Goal: Task Accomplishment & Management: Manage account settings

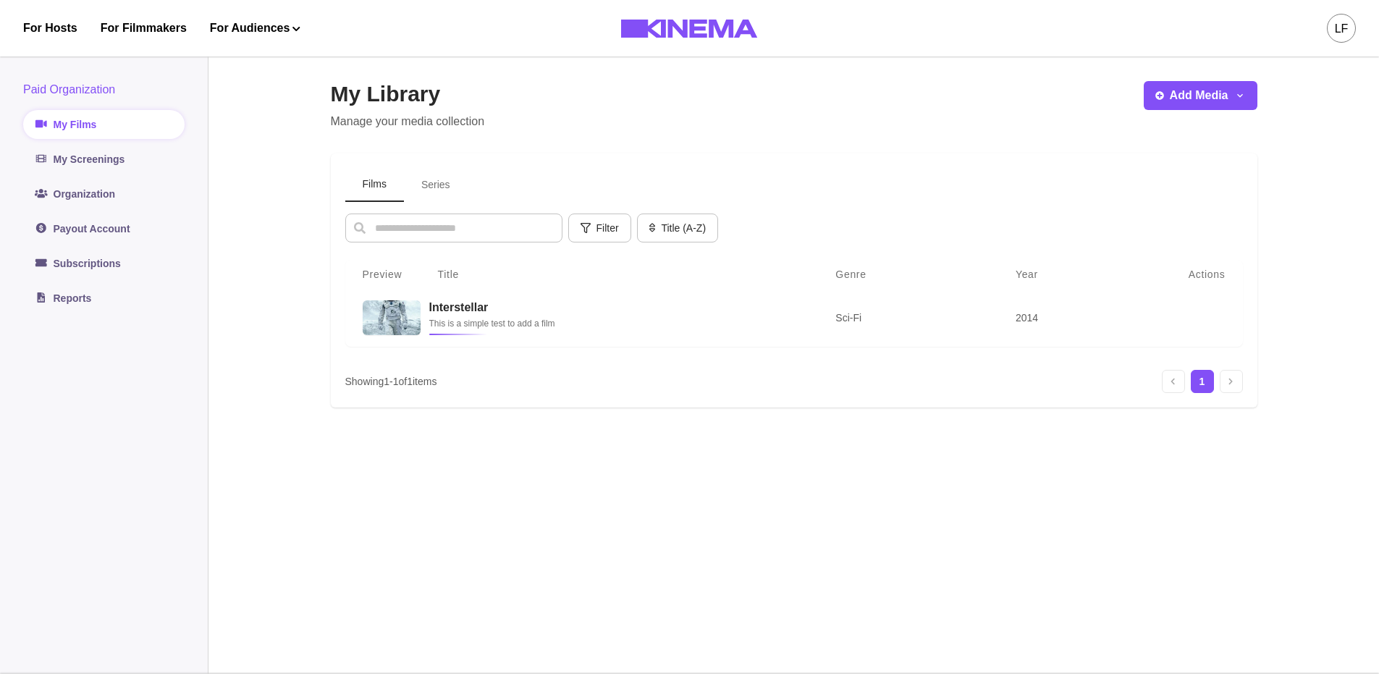
click at [1352, 29] on div "LF" at bounding box center [1341, 28] width 29 height 29
click at [1231, 164] on div "Logout" at bounding box center [1266, 164] width 158 height 41
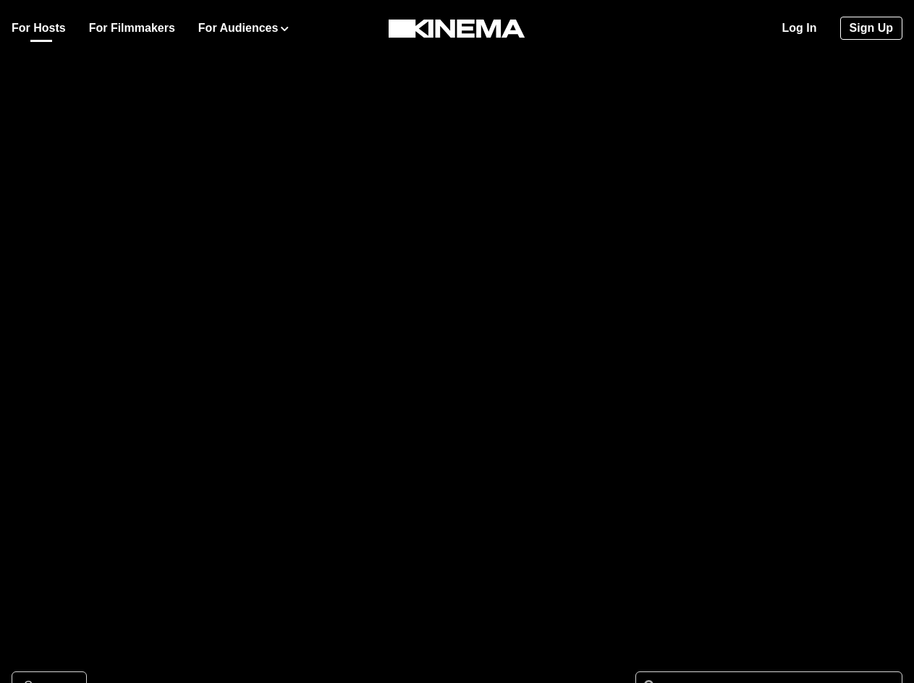
click at [39, 30] on link "For Hosts" at bounding box center [39, 28] width 54 height 17
drag, startPoint x: 345, startPoint y: 295, endPoint x: 346, endPoint y: 284, distance: 11.6
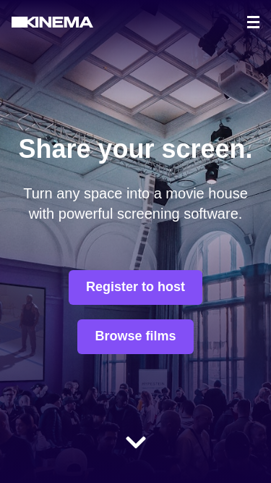
click at [122, 293] on button "Register to host" at bounding box center [136, 287] width 134 height 35
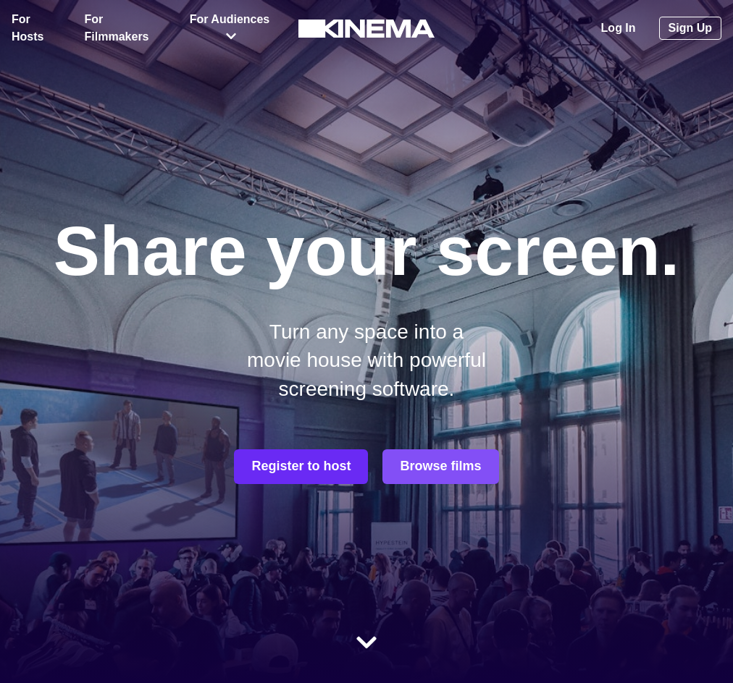
click at [305, 473] on button "Register to host" at bounding box center [301, 467] width 134 height 35
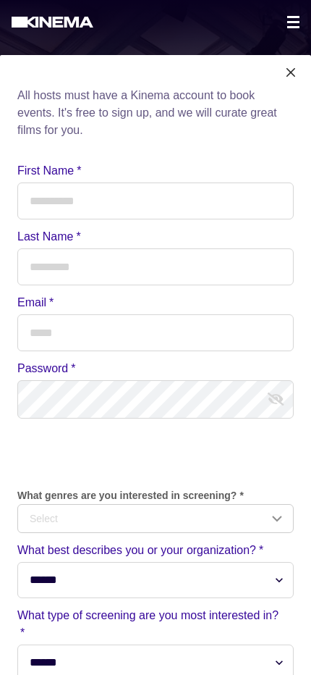
click at [43, 20] on icon at bounding box center [53, 22] width 82 height 11
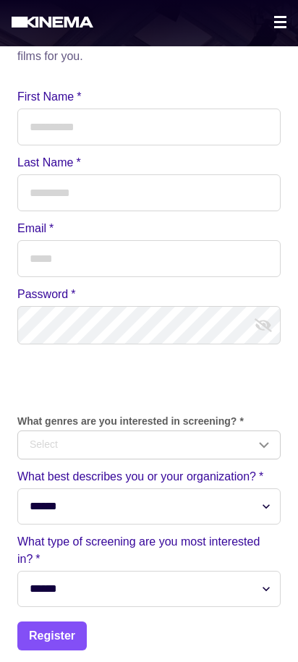
scroll to position [5, 0]
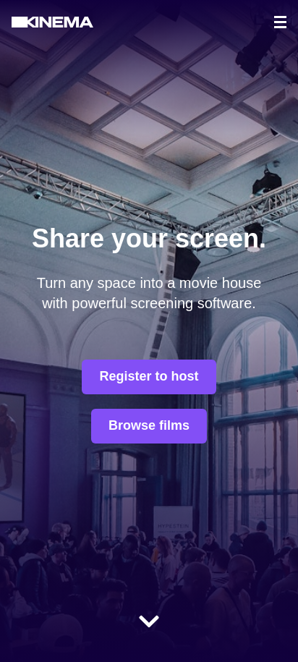
click at [138, 382] on button "Register to host" at bounding box center [149, 377] width 134 height 35
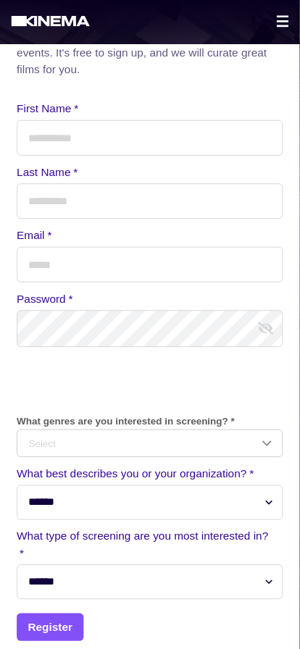
scroll to position [63, 0]
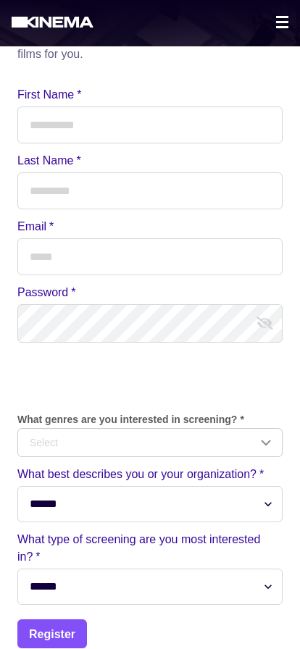
click at [265, 340] on div at bounding box center [267, 321] width 29 height 41
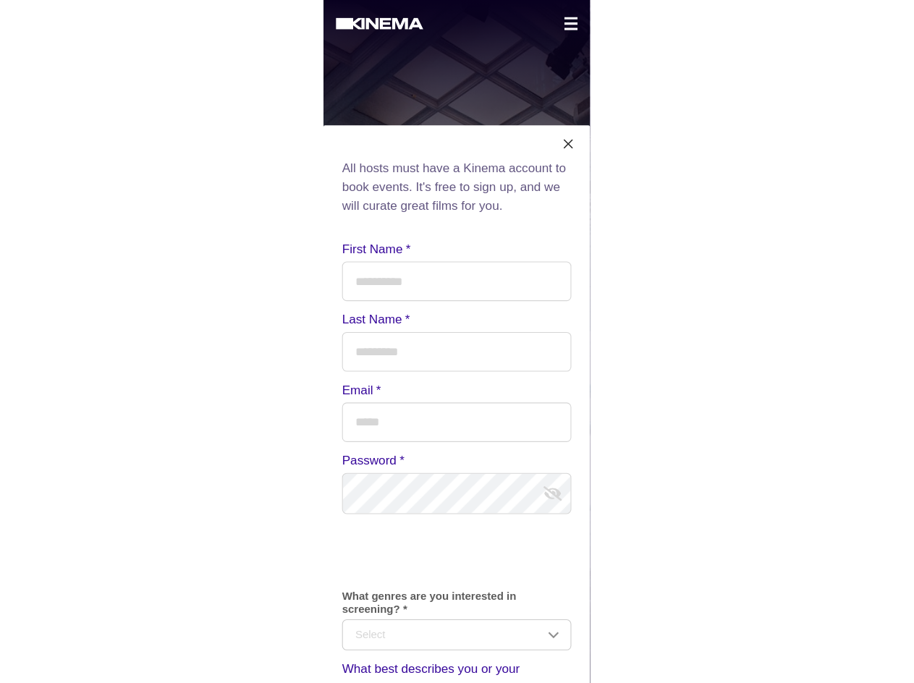
scroll to position [0, 0]
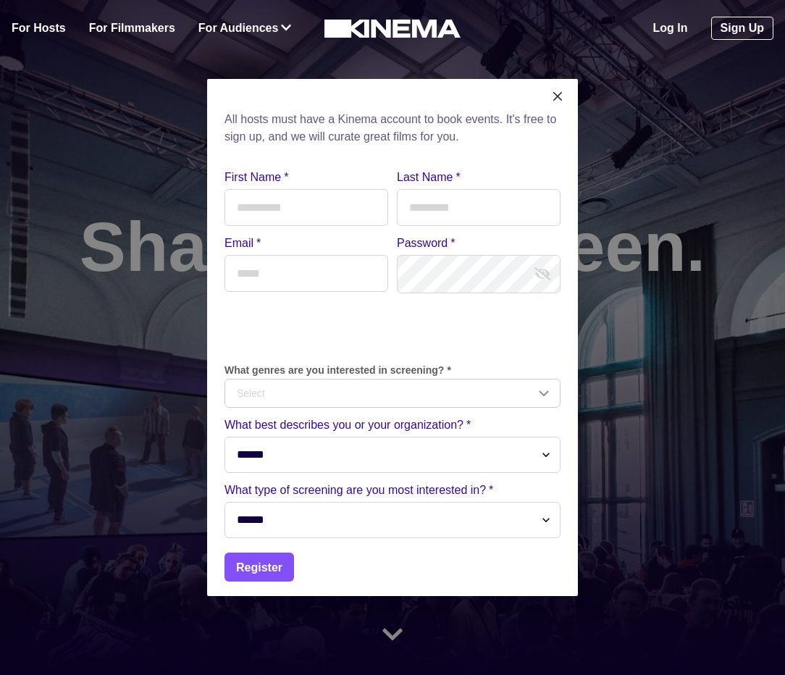
click at [675, 37] on link "Log In" at bounding box center [670, 28] width 35 height 17
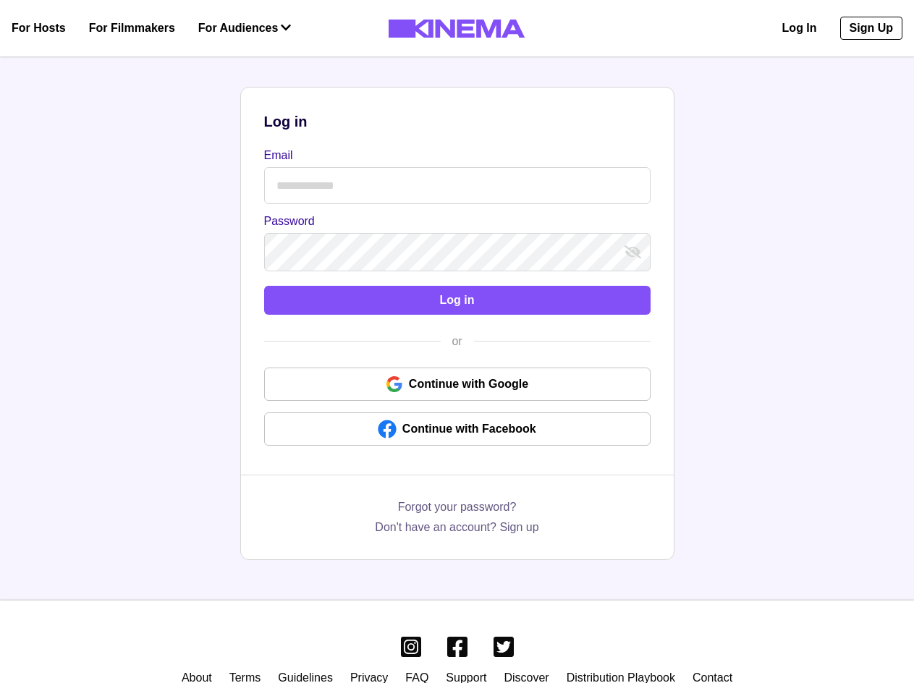
click at [489, 187] on input "Email" at bounding box center [457, 185] width 387 height 37
type input "**********"
click at [264, 286] on button "Log in" at bounding box center [457, 300] width 387 height 29
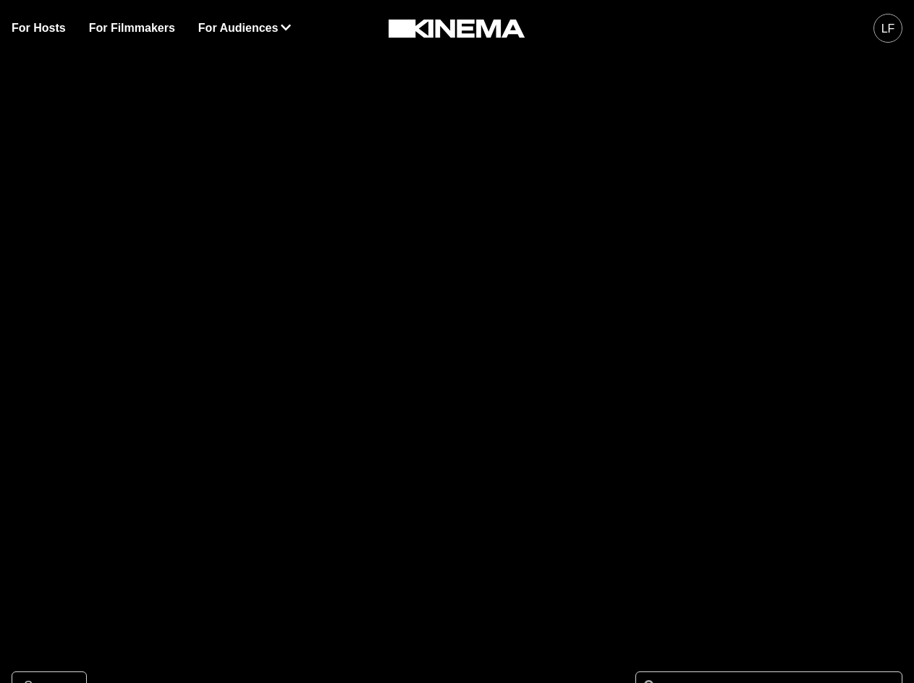
click at [876, 28] on div "LF" at bounding box center [888, 28] width 29 height 29
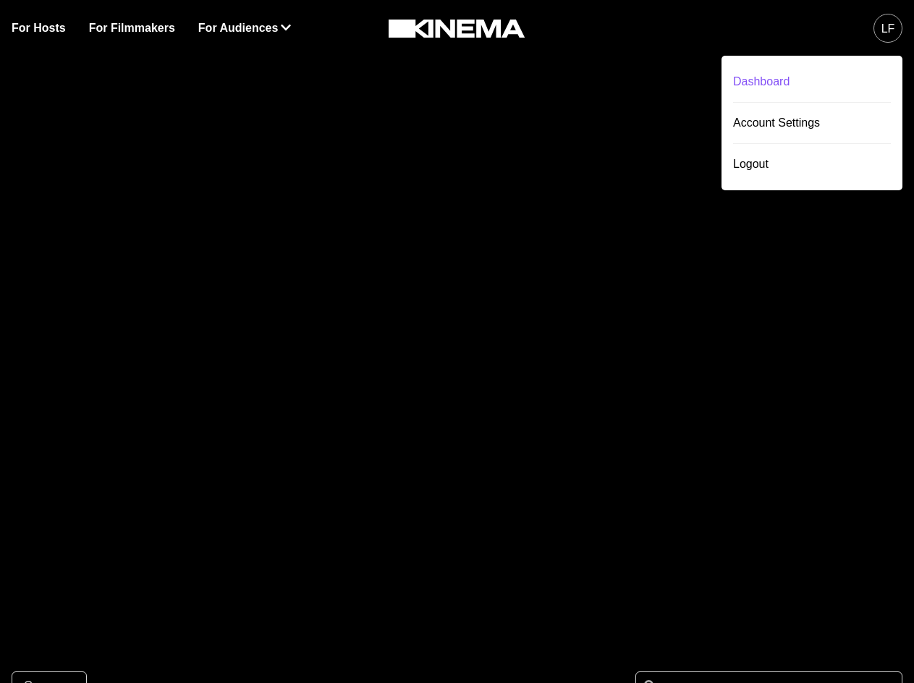
click at [781, 90] on div "Dashboard" at bounding box center [812, 82] width 158 height 41
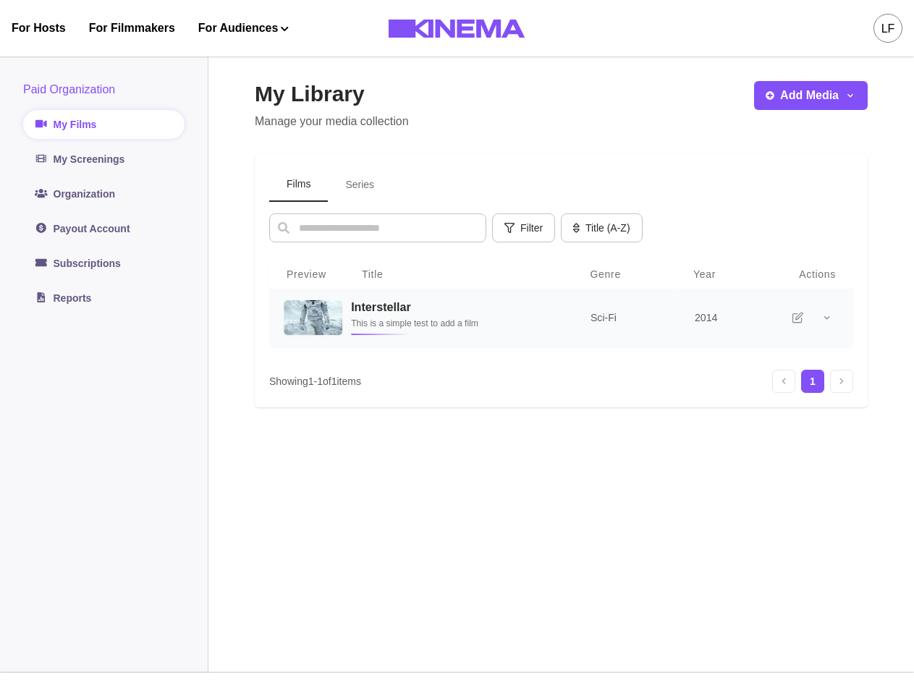
click at [433, 317] on div "Interstellar This is a simple test to add a film" at bounding box center [453, 317] width 204 height 35
select select "******"
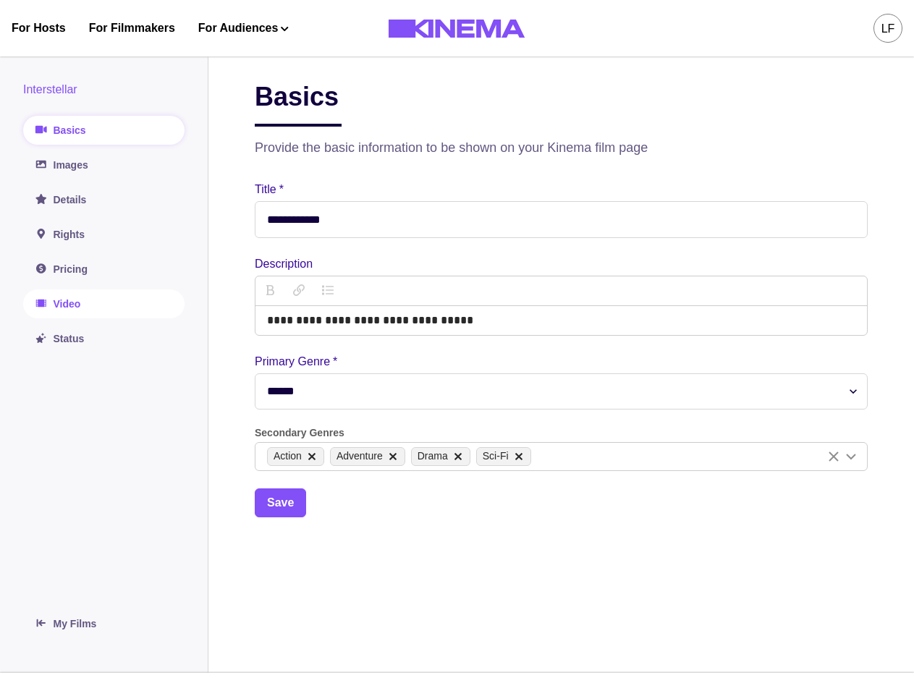
click at [86, 302] on link "Video" at bounding box center [103, 304] width 161 height 29
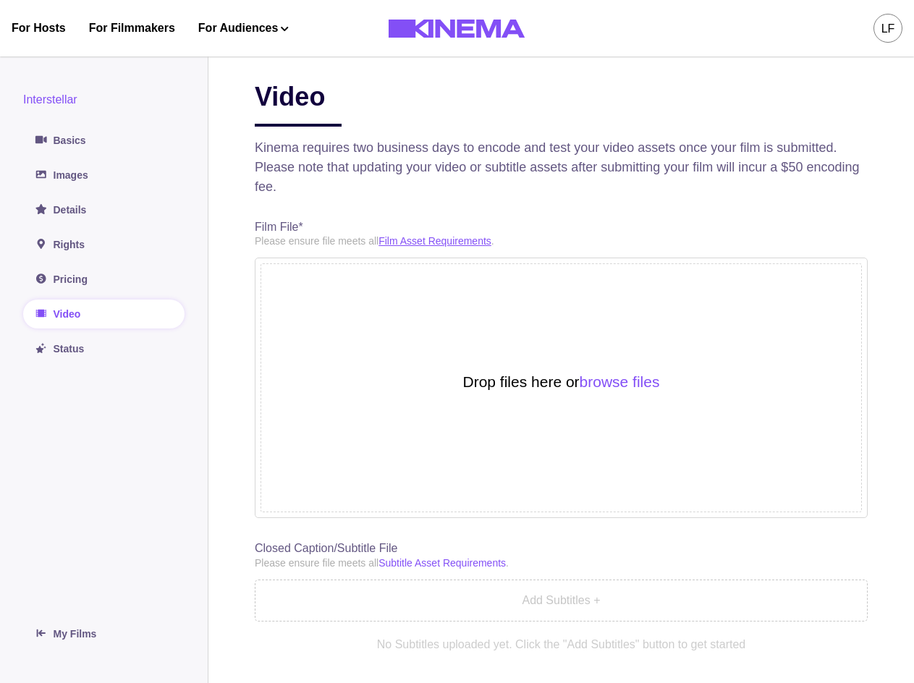
click at [408, 244] on link "Film Asset Requirements" at bounding box center [435, 241] width 113 height 12
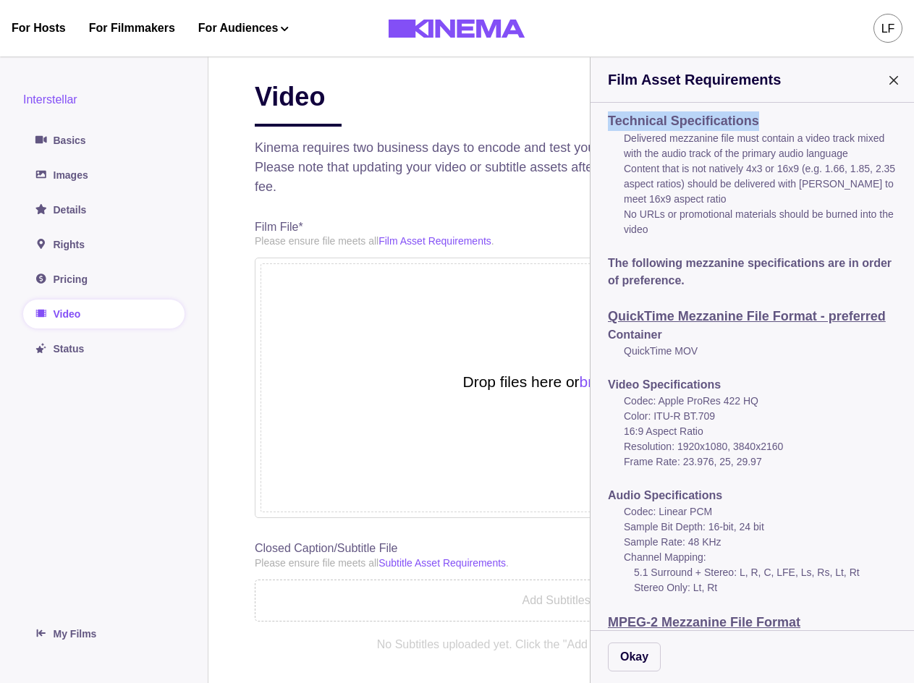
drag, startPoint x: 761, startPoint y: 125, endPoint x: 581, endPoint y: 117, distance: 179.7
click at [610, 125] on p "Technical Specifications" at bounding box center [752, 121] width 289 height 20
copy p "Technical Specifications"
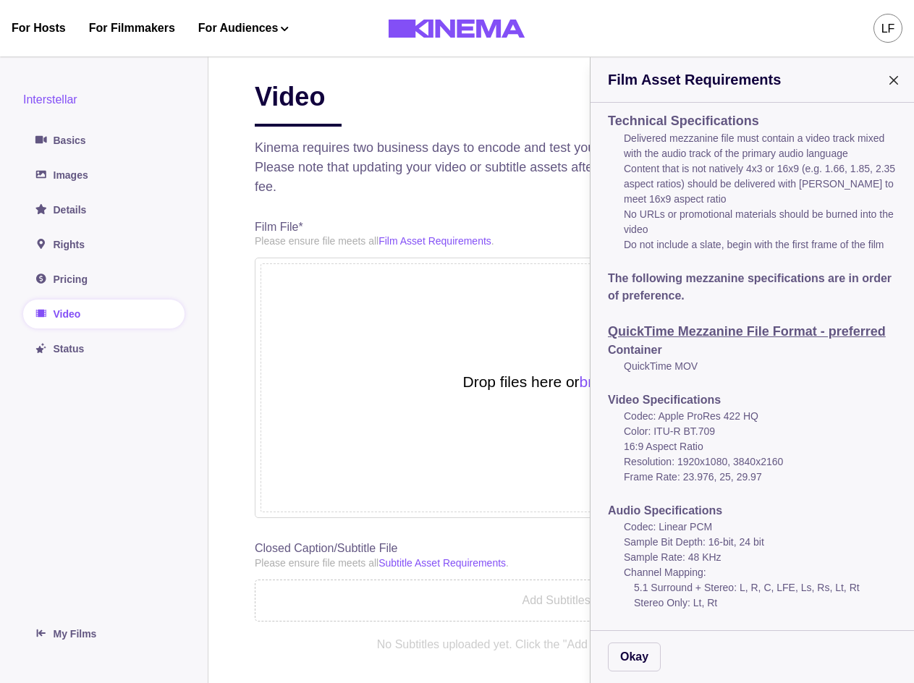
click at [64, 628] on div "Film Asset Requirements Technical Specifications Delivered mezzanine file must …" at bounding box center [457, 341] width 914 height 683
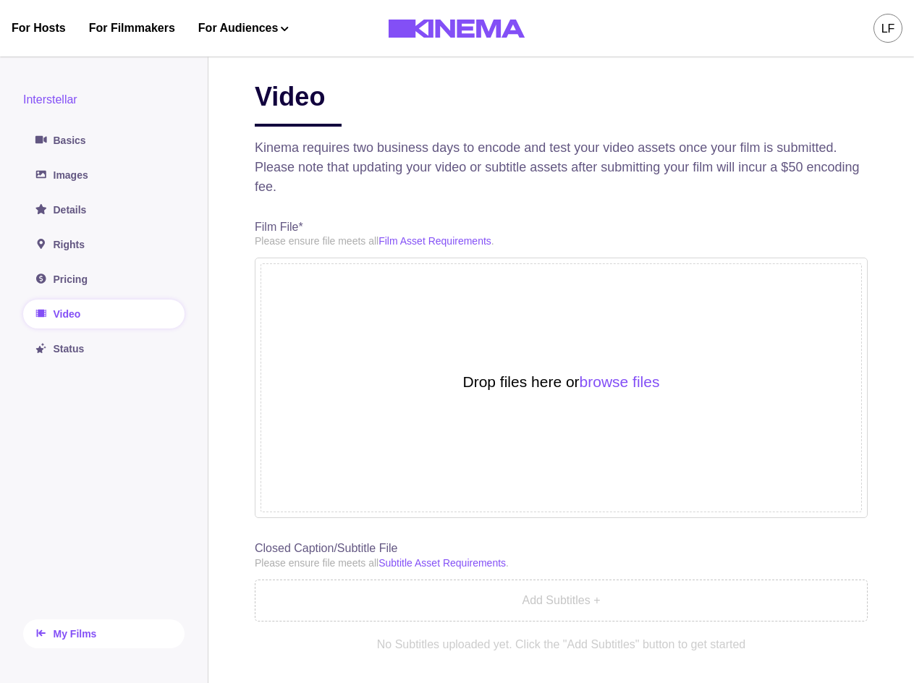
click at [50, 634] on link "My Films" at bounding box center [103, 634] width 161 height 29
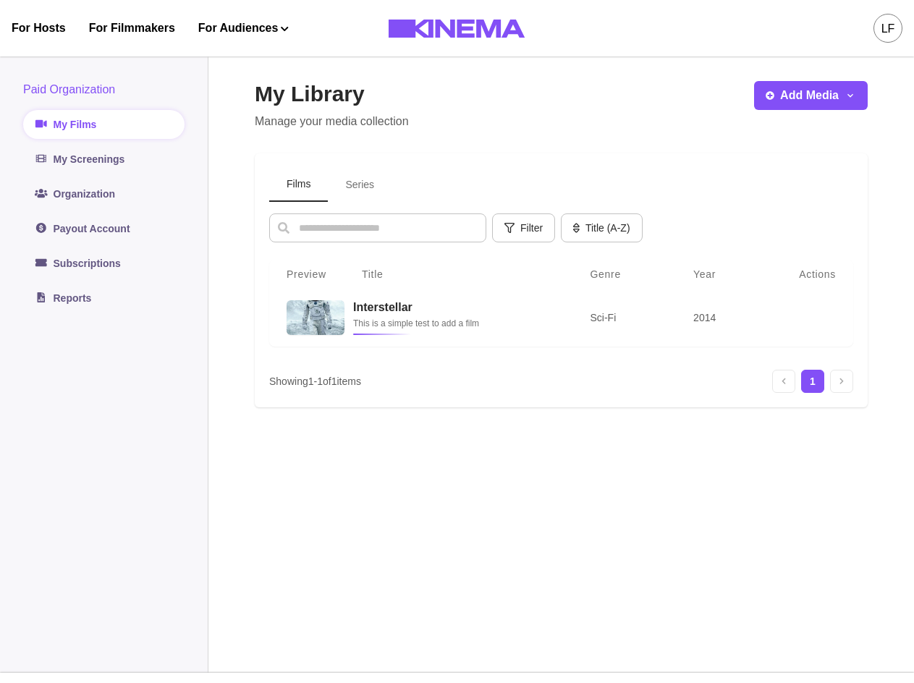
click at [353, 190] on button "Series" at bounding box center [360, 185] width 64 height 34
click at [448, 337] on td "Friends No description available" at bounding box center [446, 318] width 209 height 59
click at [311, 308] on img at bounding box center [313, 317] width 59 height 35
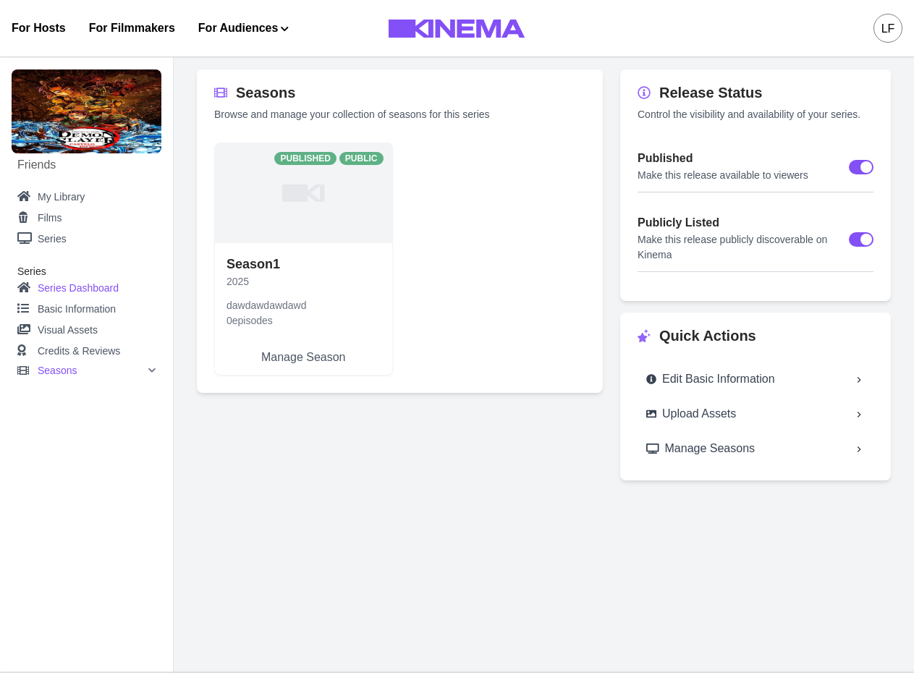
click at [98, 370] on div "Seasons" at bounding box center [97, 371] width 118 height 10
click at [63, 415] on link "Season 1" at bounding box center [98, 412] width 115 height 18
click at [686, 421] on div "Upload Assets" at bounding box center [691, 413] width 90 height 17
select select "**********"
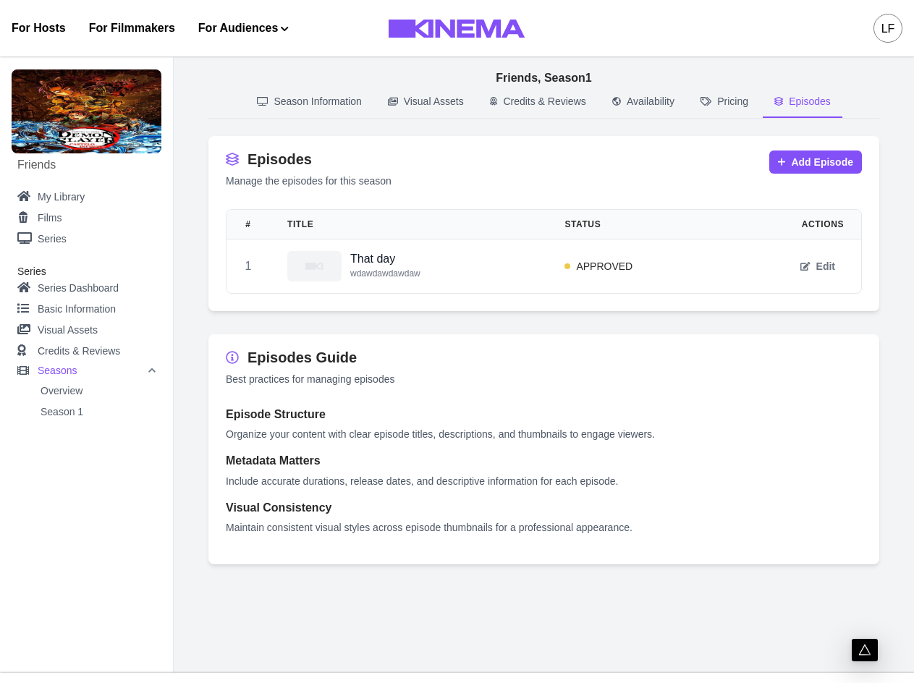
click at [793, 101] on button "Episodes" at bounding box center [803, 102] width 80 height 31
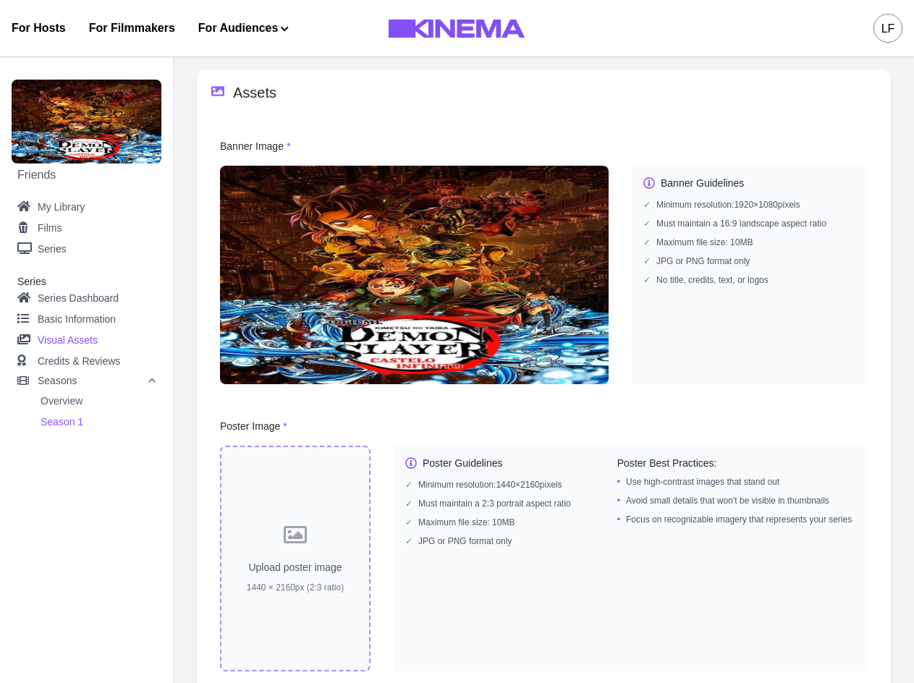
click at [65, 429] on link "Season 1" at bounding box center [98, 422] width 115 height 18
select select "**********"
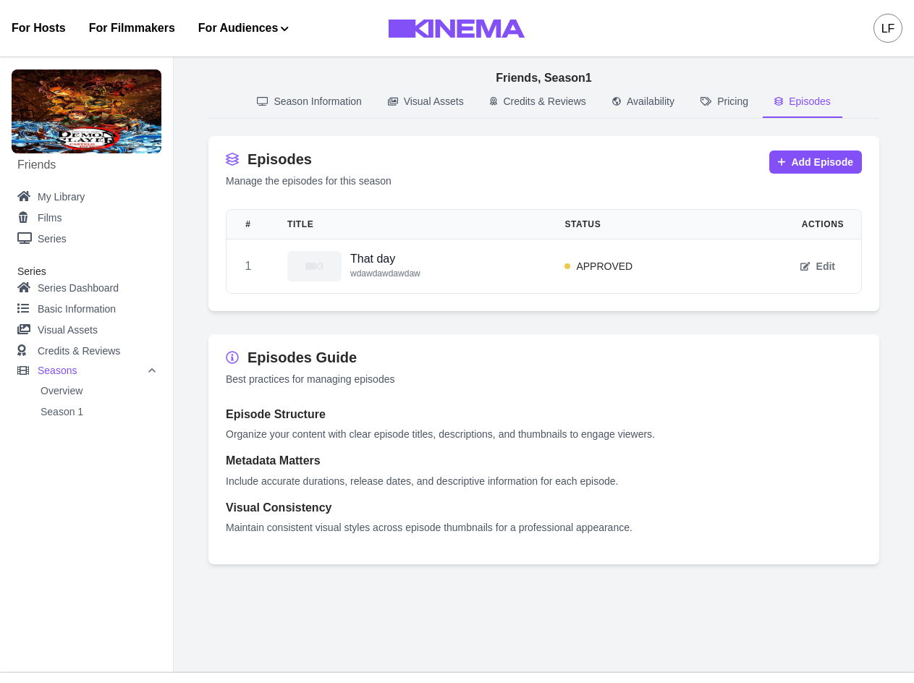
click at [801, 102] on p "Episodes" at bounding box center [810, 101] width 42 height 15
click at [827, 266] on button "Edit" at bounding box center [818, 266] width 52 height 23
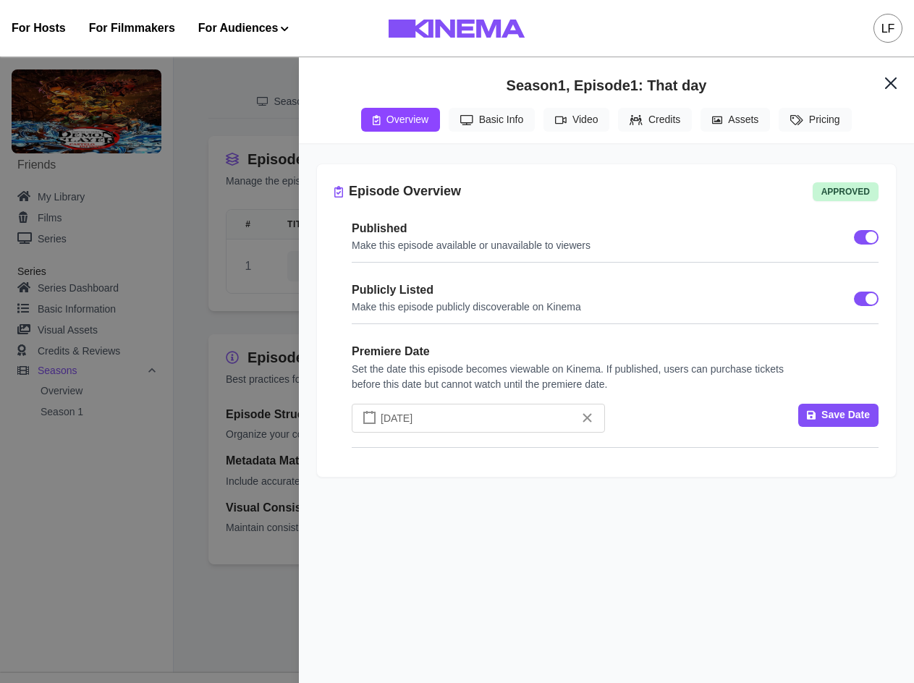
click at [575, 128] on button "Video" at bounding box center [577, 120] width 66 height 24
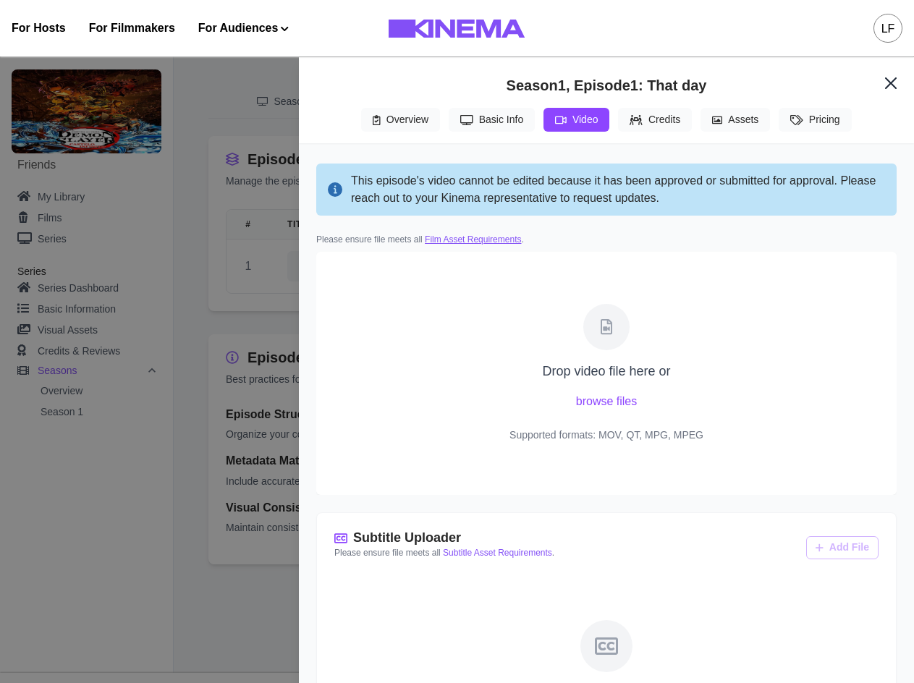
click at [505, 243] on link "Film Asset Requirements" at bounding box center [473, 240] width 96 height 10
